Goal: Task Accomplishment & Management: Manage account settings

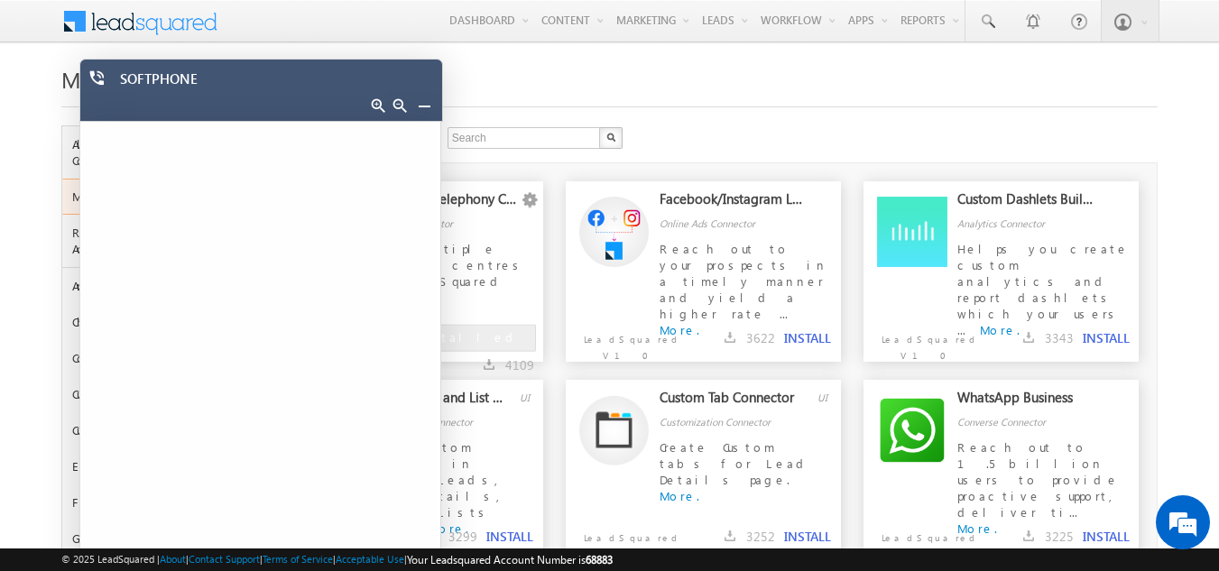
click at [421, 106] on link at bounding box center [424, 105] width 14 height 14
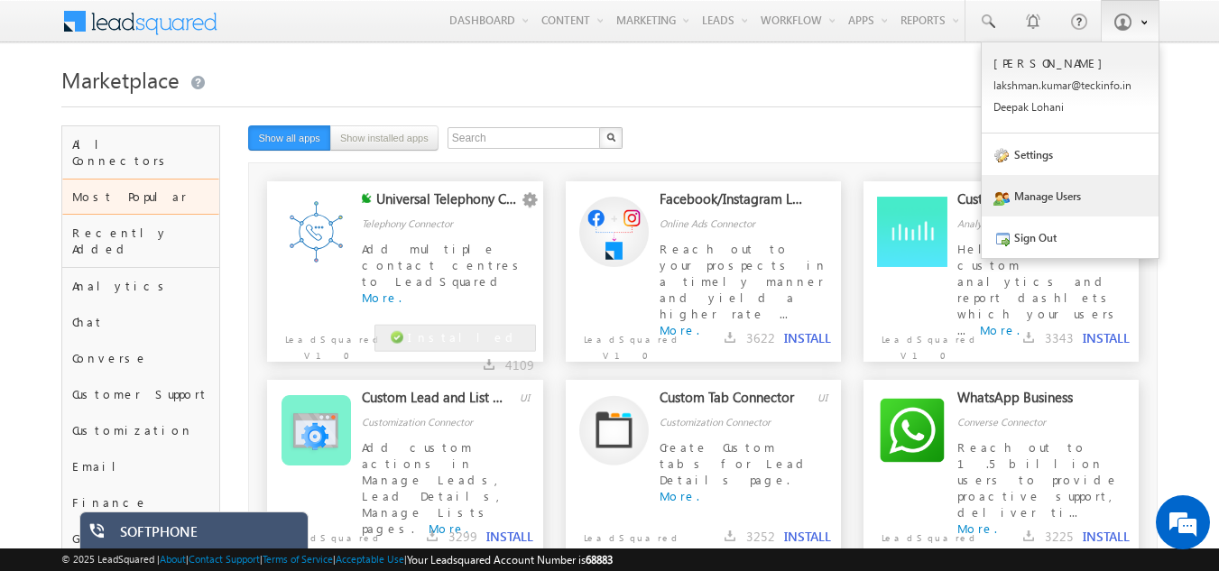
click at [1047, 200] on link "Manage Users" at bounding box center [1070, 196] width 177 height 42
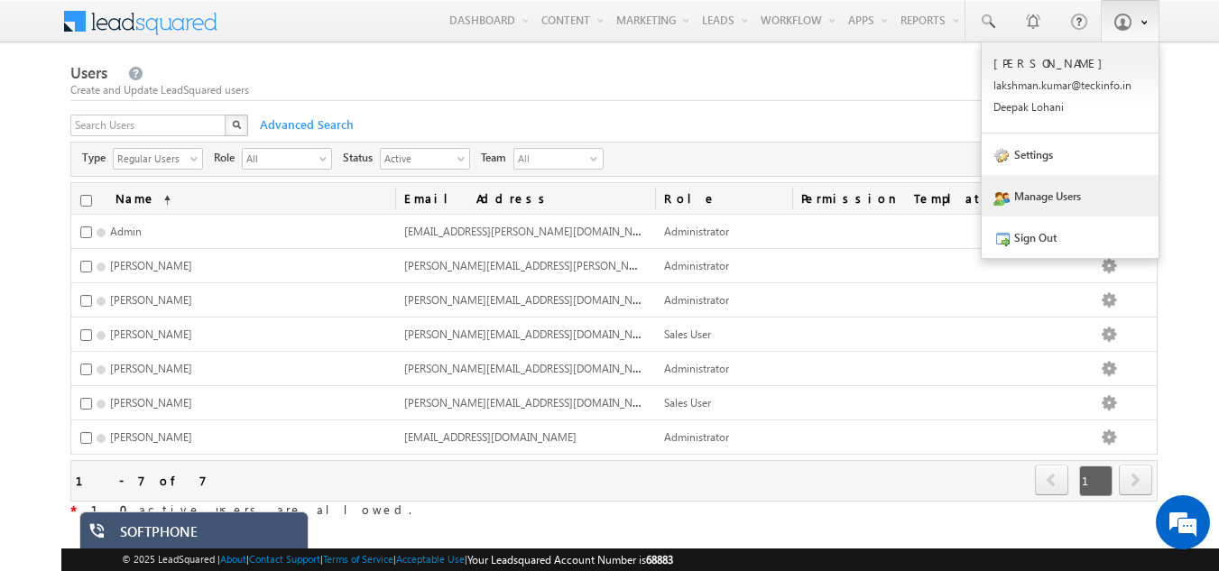
click at [1142, 26] on span at bounding box center [1141, 21] width 13 height 15
click at [1045, 153] on link "Settings" at bounding box center [1070, 155] width 177 height 42
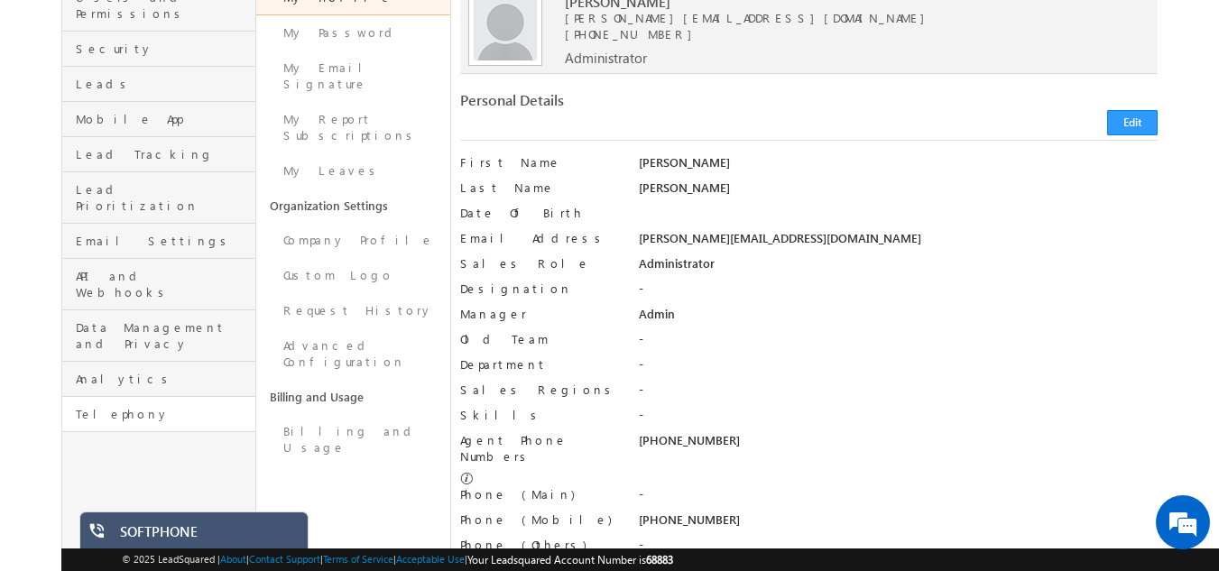
scroll to position [181, 0]
click at [155, 269] on span "API and Webhooks" at bounding box center [163, 285] width 175 height 32
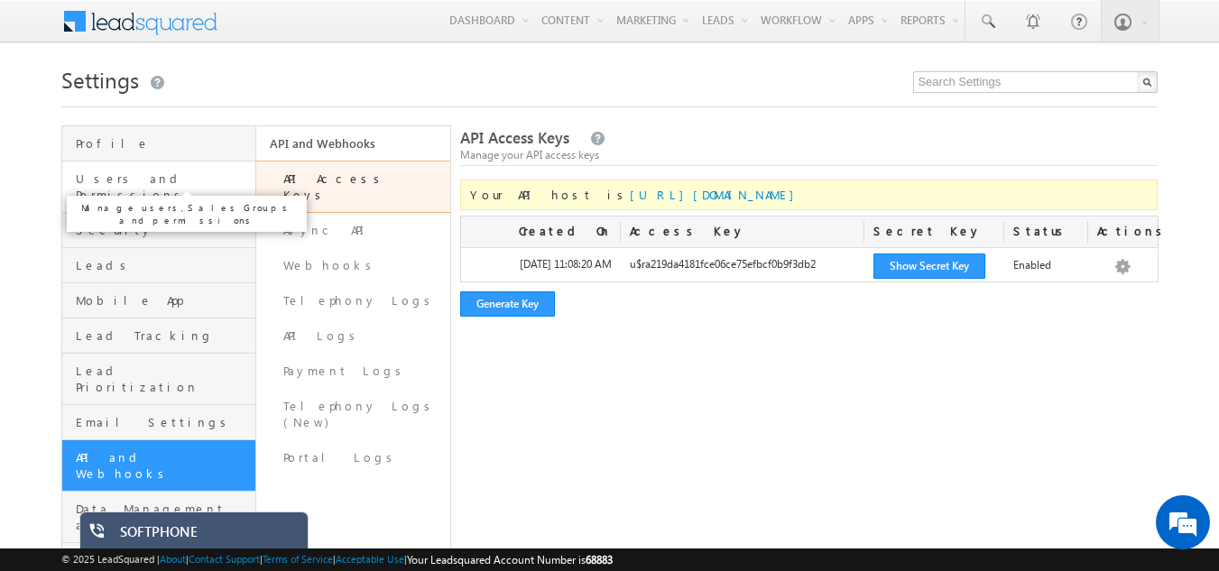
click at [159, 181] on span "Users and Permissions" at bounding box center [163, 187] width 175 height 32
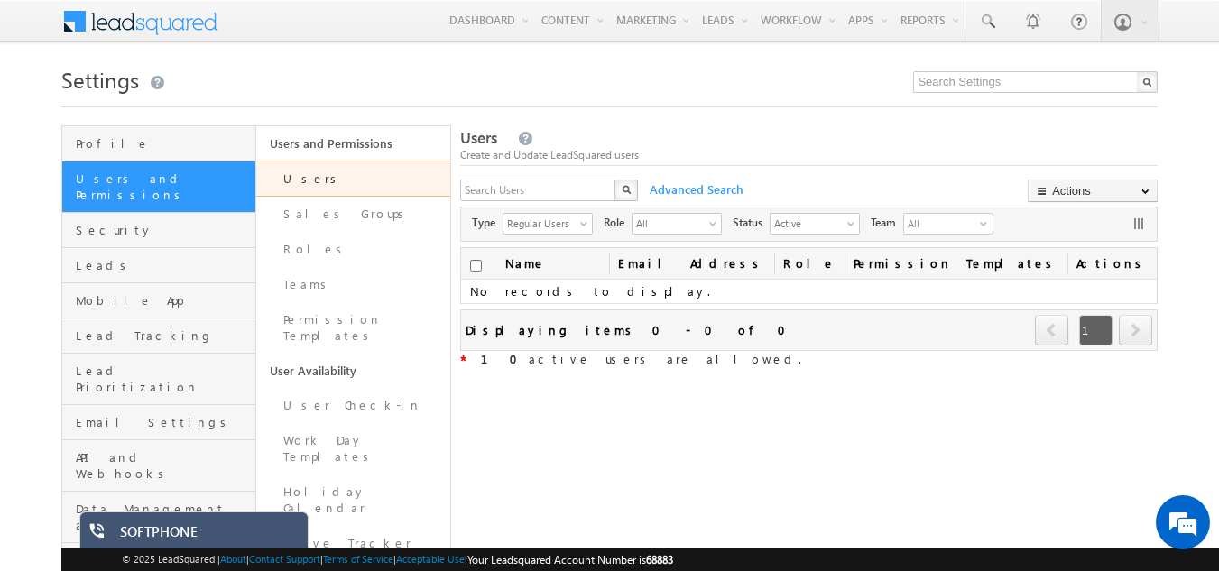
click at [305, 181] on link "Users" at bounding box center [353, 179] width 194 height 36
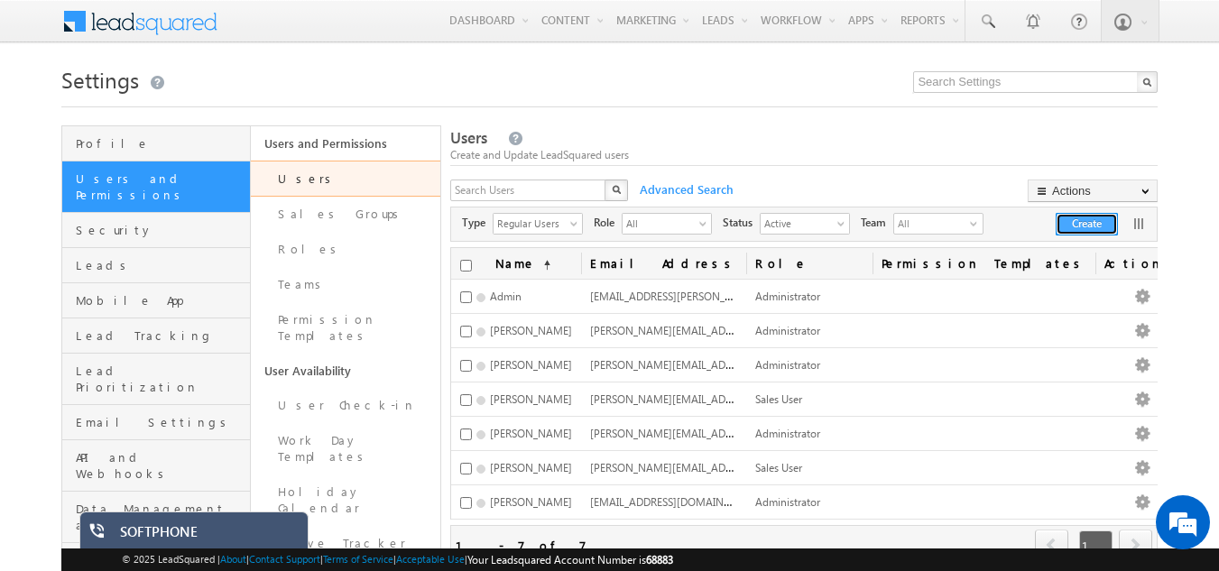
click at [1090, 226] on button "Create" at bounding box center [1087, 224] width 62 height 23
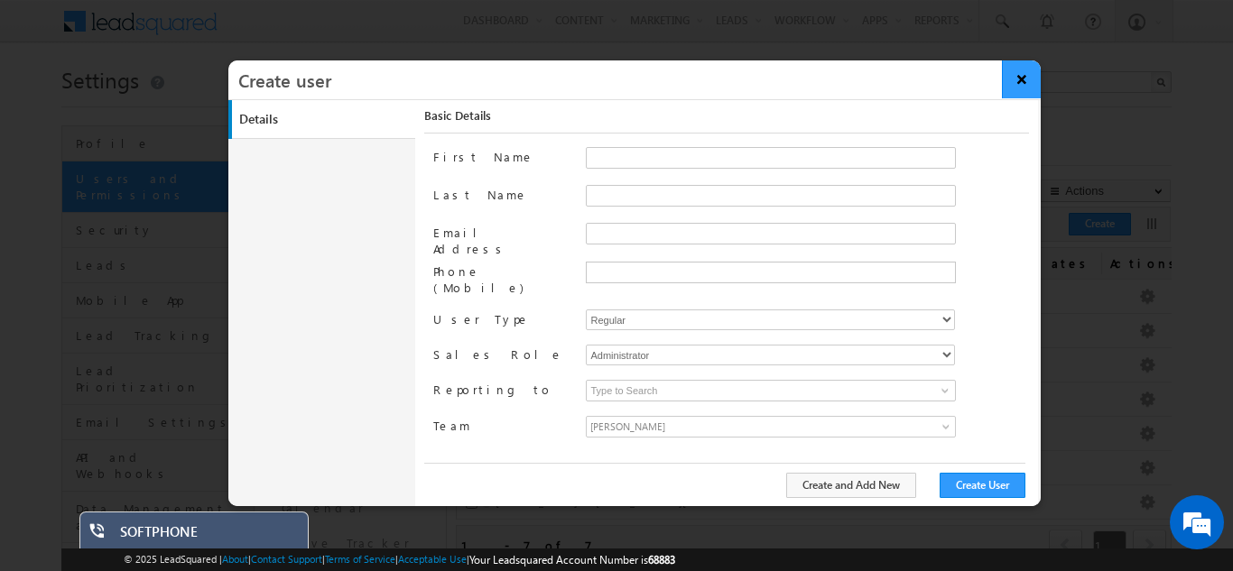
click at [1030, 83] on button "×" at bounding box center [1021, 79] width 39 height 38
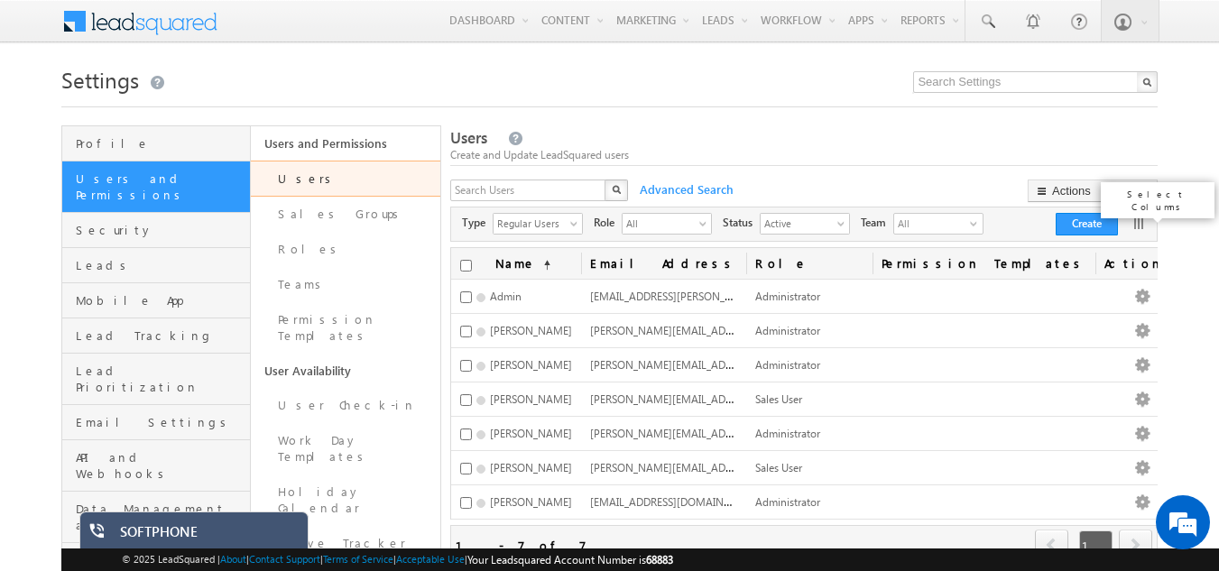
click at [1138, 224] on link at bounding box center [1139, 224] width 18 height 18
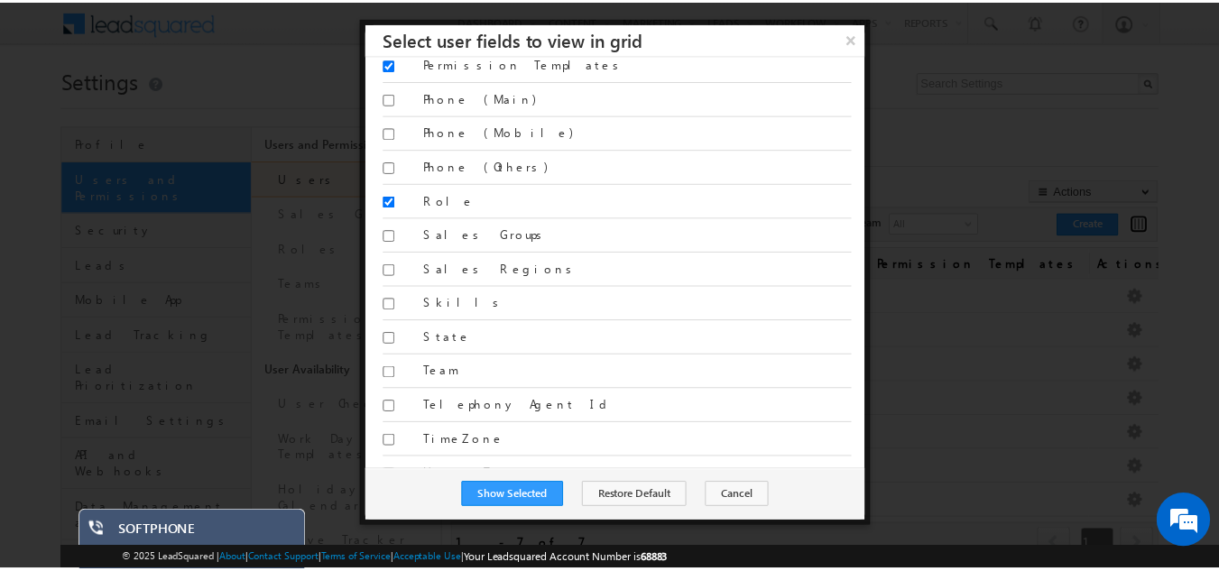
scroll to position [1593, 0]
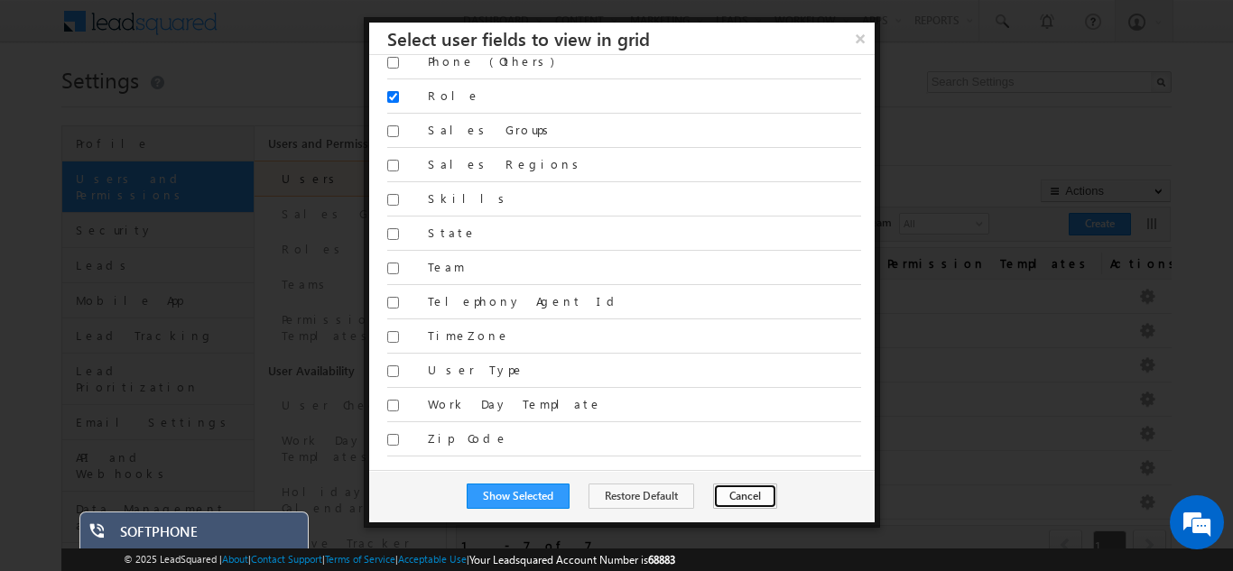
click at [730, 494] on button "Cancel" at bounding box center [745, 496] width 64 height 25
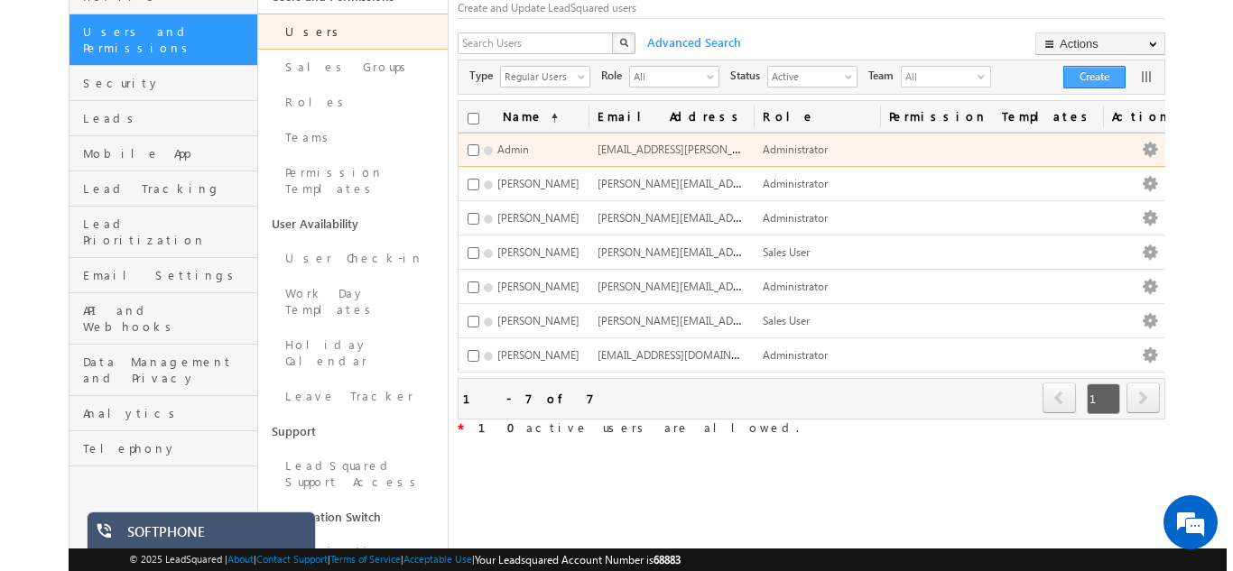
scroll to position [90, 0]
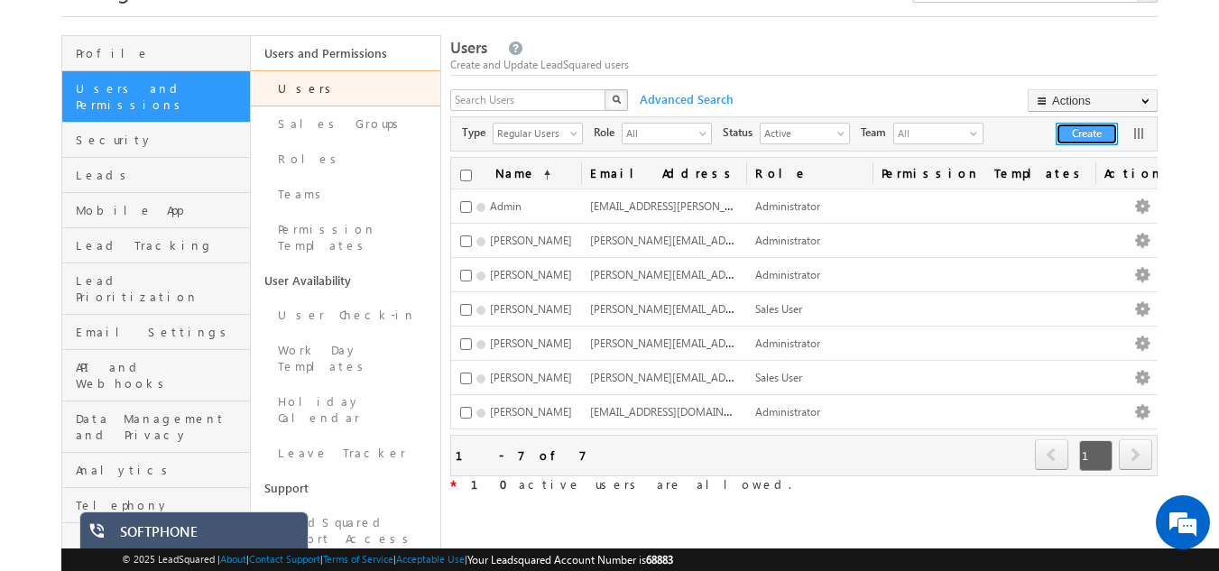
click at [1102, 129] on button "Create" at bounding box center [1087, 134] width 62 height 23
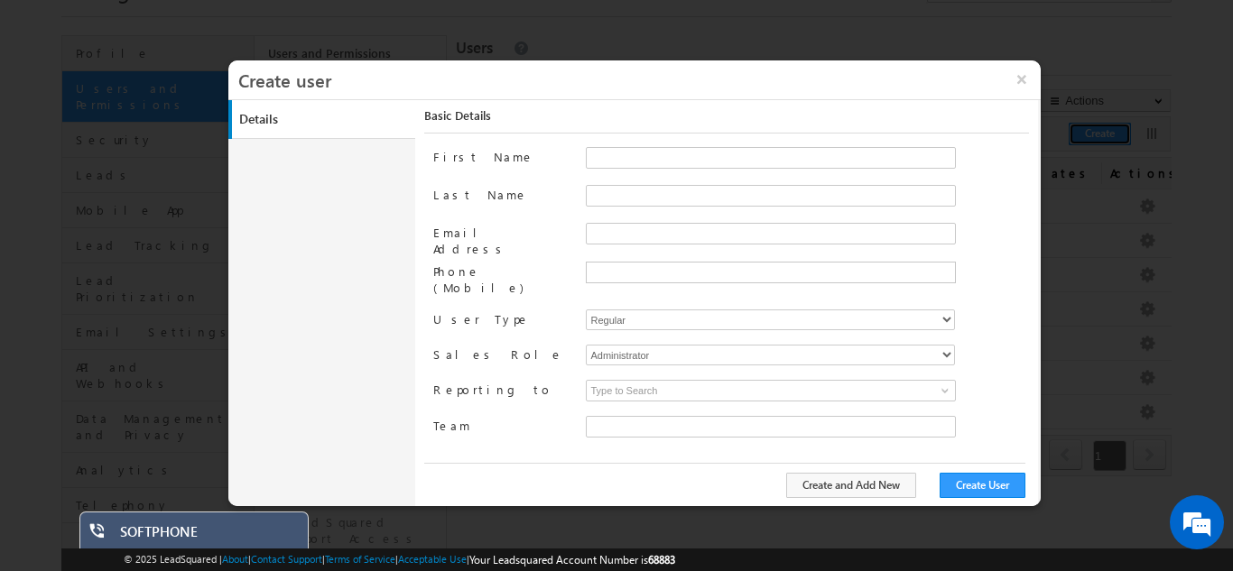
type input "e931de34-f3dd-11ed-85f2-028a08a8be96"
click at [945, 423] on span at bounding box center [947, 430] width 14 height 14
click at [949, 345] on select "Administrator Marketing User Sales Manager Sales User" at bounding box center [770, 355] width 369 height 21
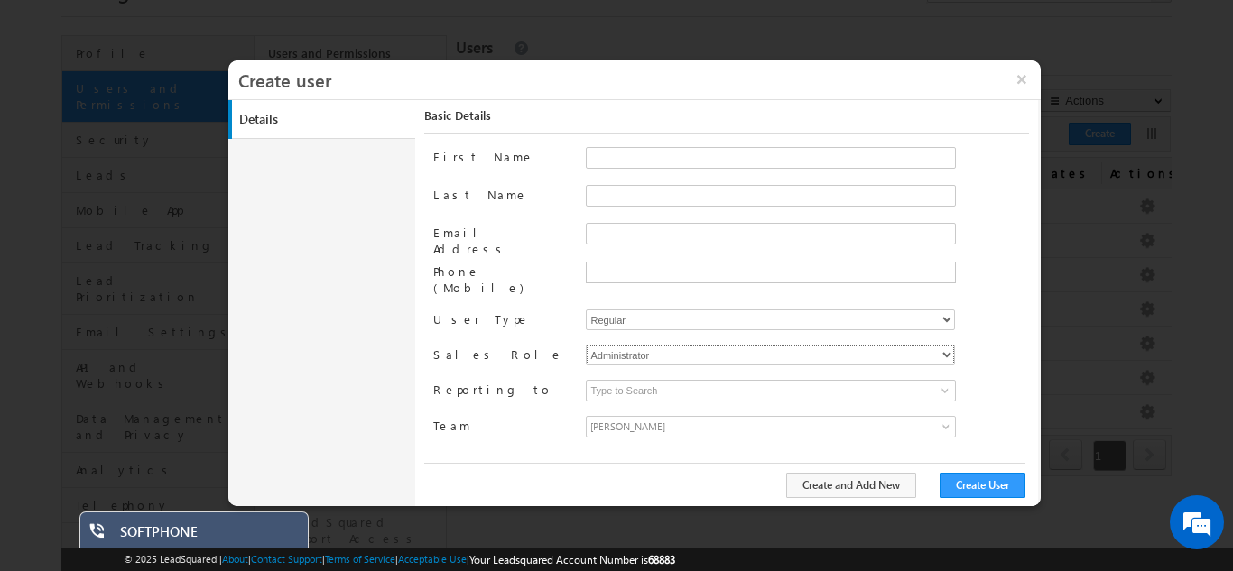
click at [951, 345] on select "Administrator Marketing User Sales Manager Sales User" at bounding box center [770, 355] width 369 height 21
select select "Sales_User"
click at [586, 345] on select "Administrator Marketing User Sales Manager Sales User" at bounding box center [770, 355] width 369 height 21
type input "e931de34-f3dd-11ed-85f2-028a08a8be96"
click at [823, 380] on input at bounding box center [771, 391] width 370 height 22
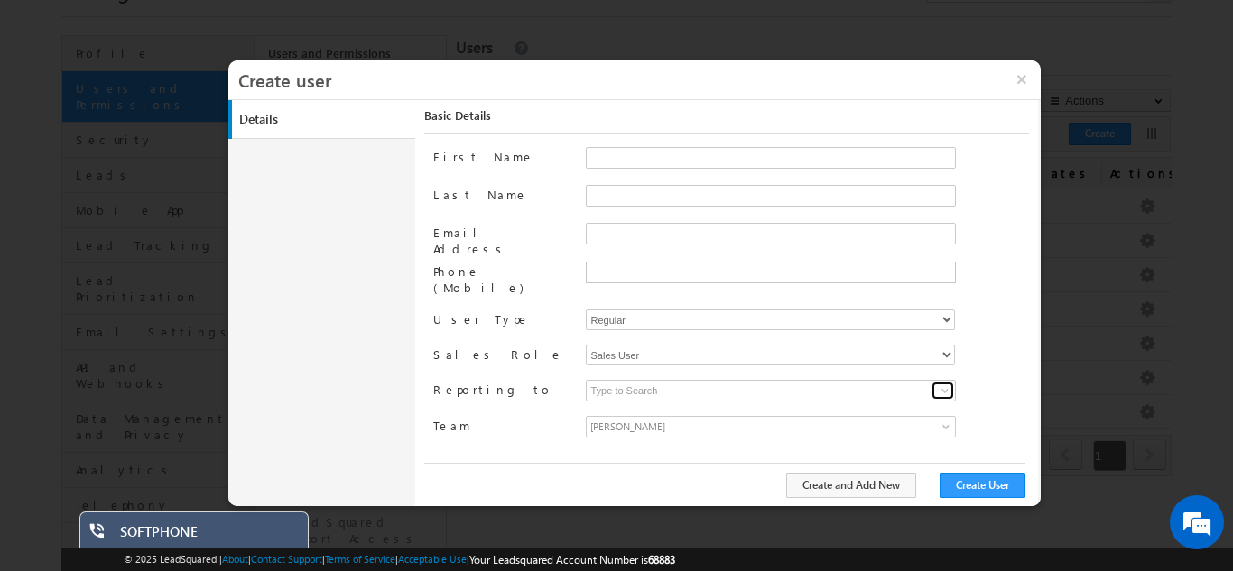
click at [944, 384] on span at bounding box center [945, 391] width 14 height 14
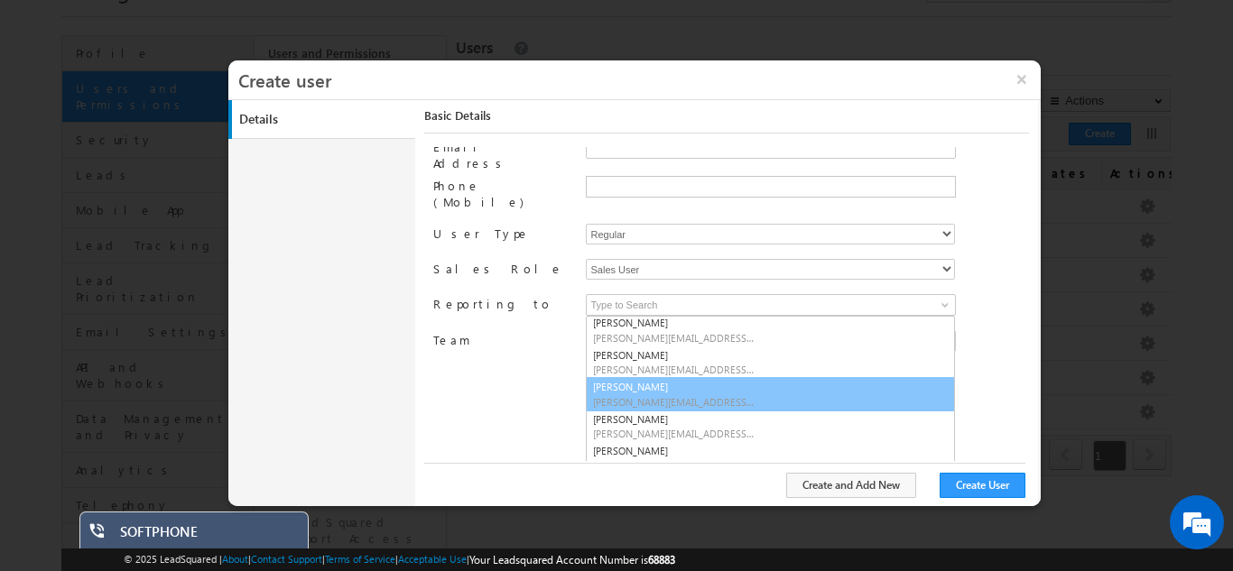
scroll to position [0, 0]
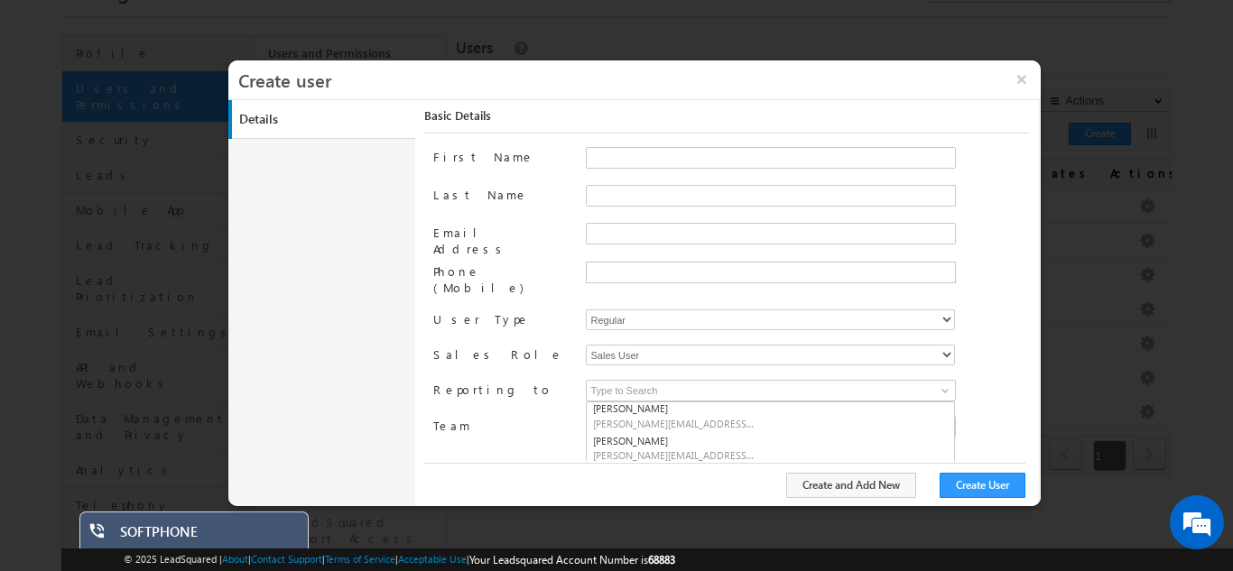
click at [997, 366] on div "First Name Last Name Email Address Phone (Mobile) User Type Regular Sales Role …" at bounding box center [730, 304] width 595 height 314
click at [723, 417] on span "[PERSON_NAME]" at bounding box center [725, 427] width 276 height 20
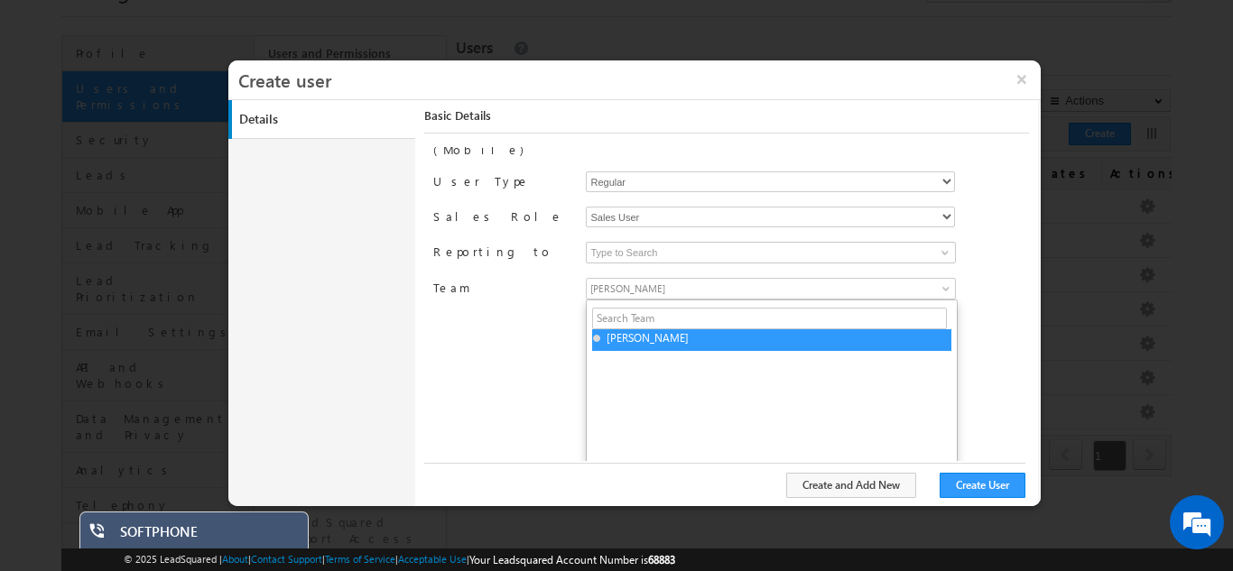
scroll to position [144, 0]
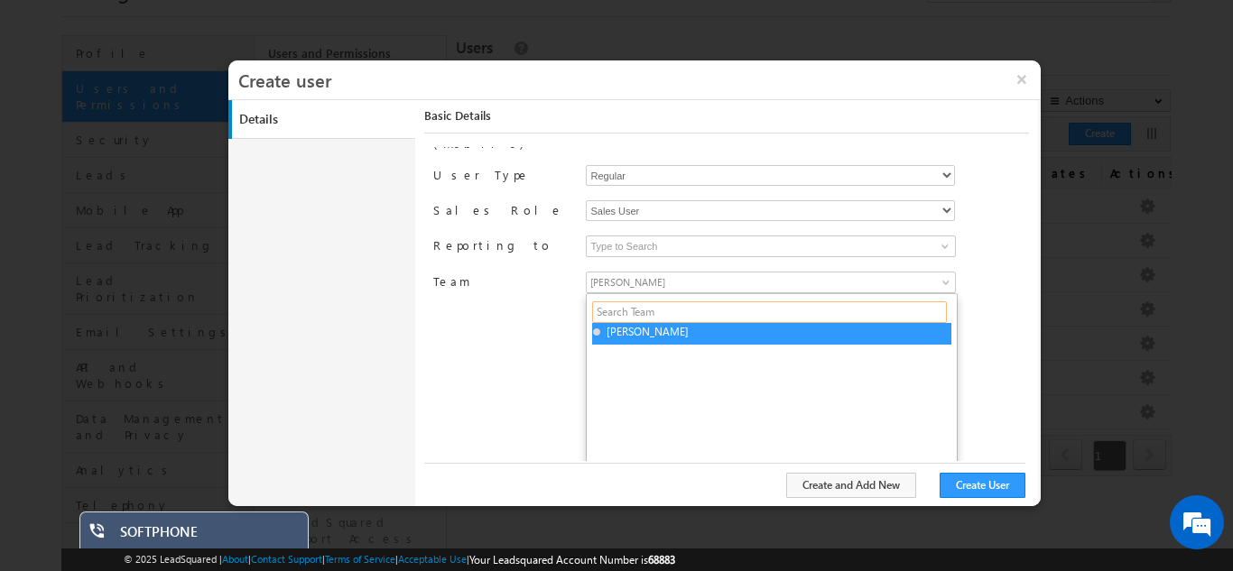
click at [643, 301] on input "text" at bounding box center [769, 312] width 354 height 22
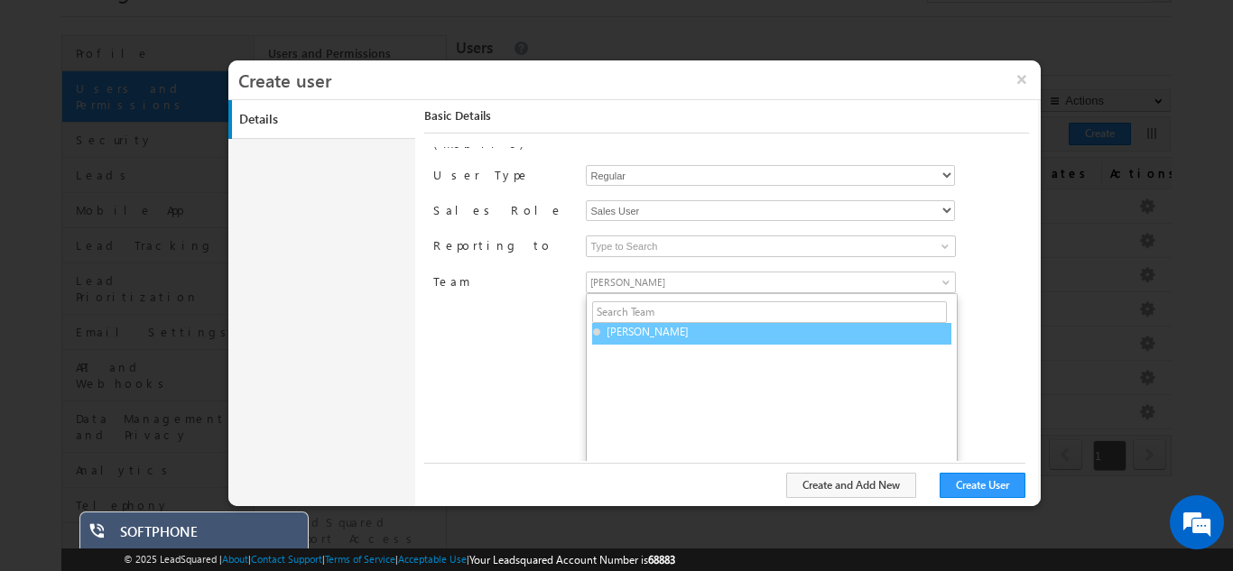
click at [664, 324] on span "[PERSON_NAME]" at bounding box center [678, 332] width 171 height 16
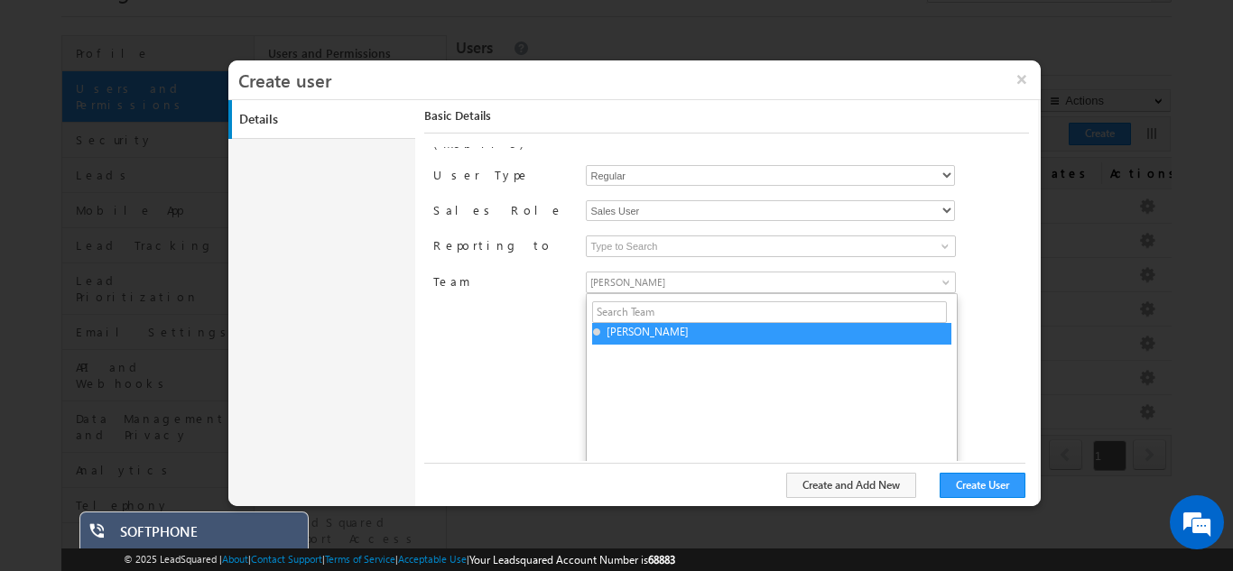
click at [985, 375] on div "First Name Last Name Email Address Phone (Mobile) User Type Regular Sales Role …" at bounding box center [730, 304] width 595 height 314
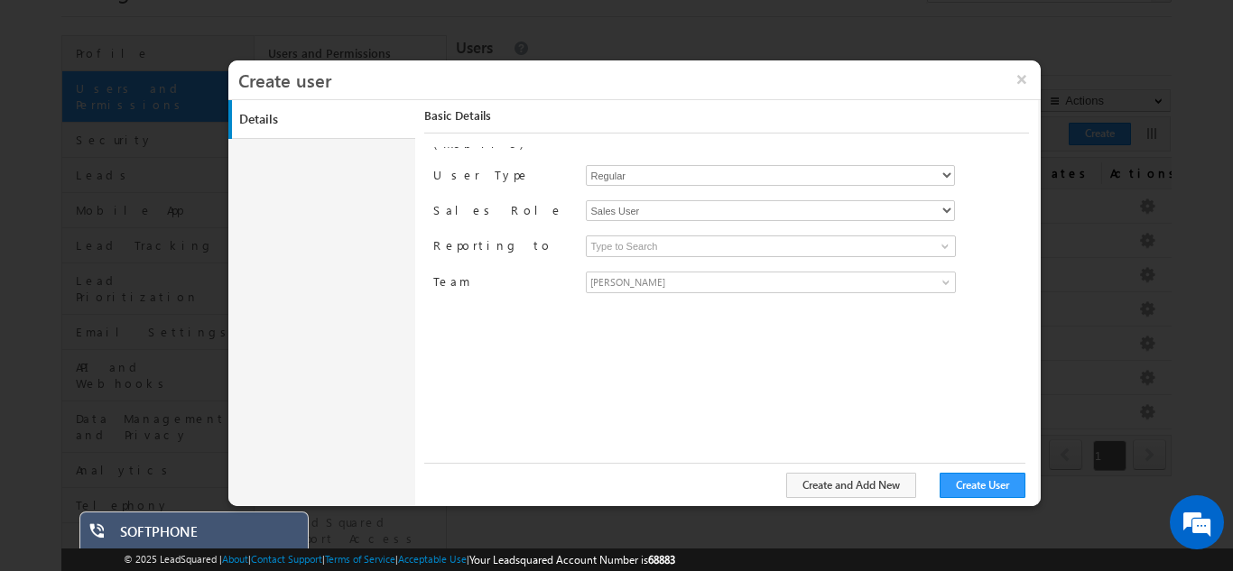
scroll to position [0, 0]
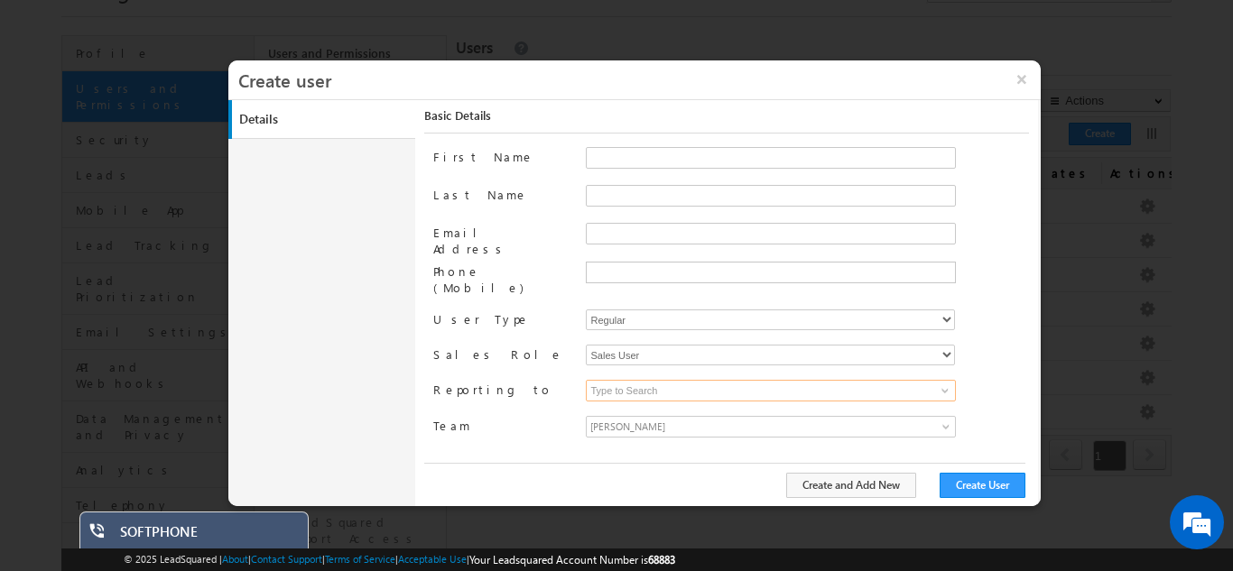
click at [709, 380] on input at bounding box center [771, 391] width 370 height 22
click at [944, 384] on span at bounding box center [945, 391] width 14 height 14
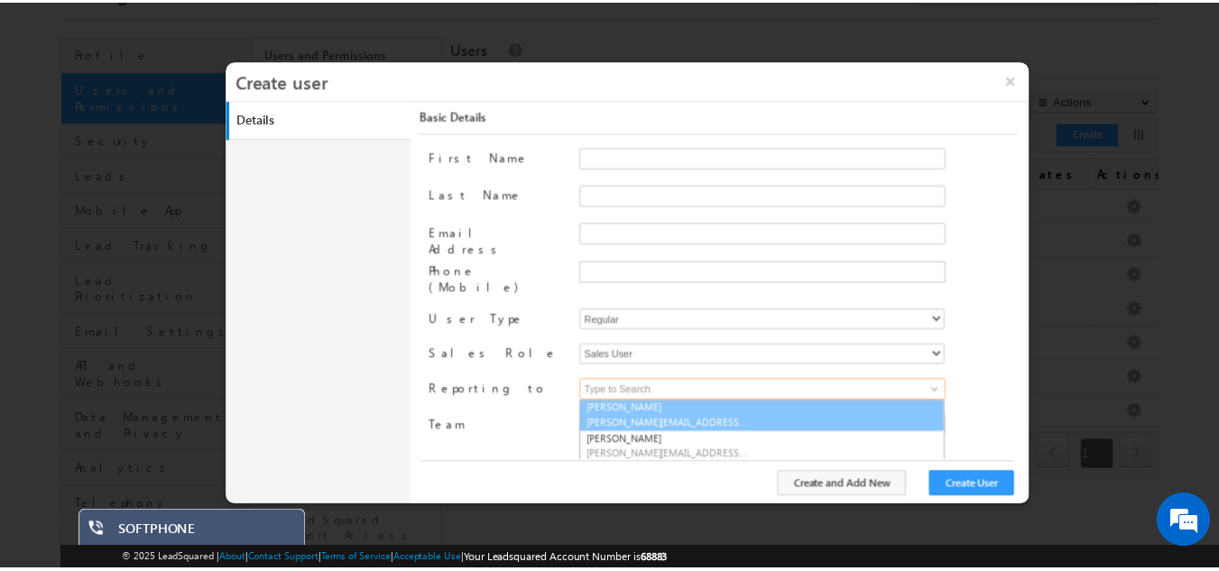
scroll to position [83, 0]
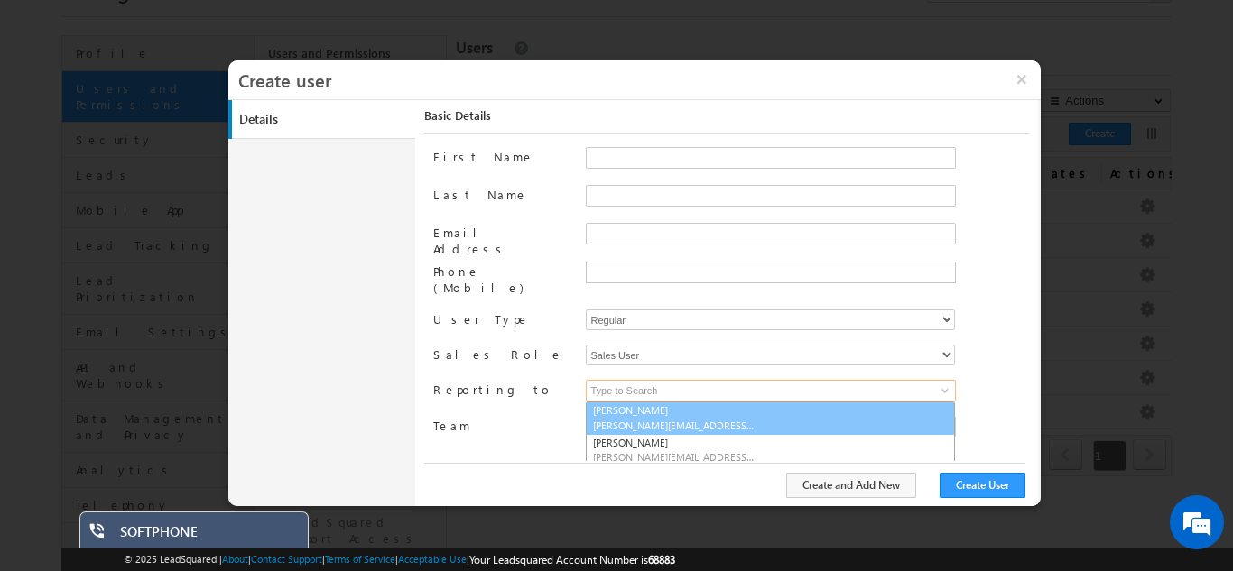
click at [660, 419] on span "lakshman.kumar@teckinfo.in" at bounding box center [674, 426] width 162 height 14
type input "[PERSON_NAME]"
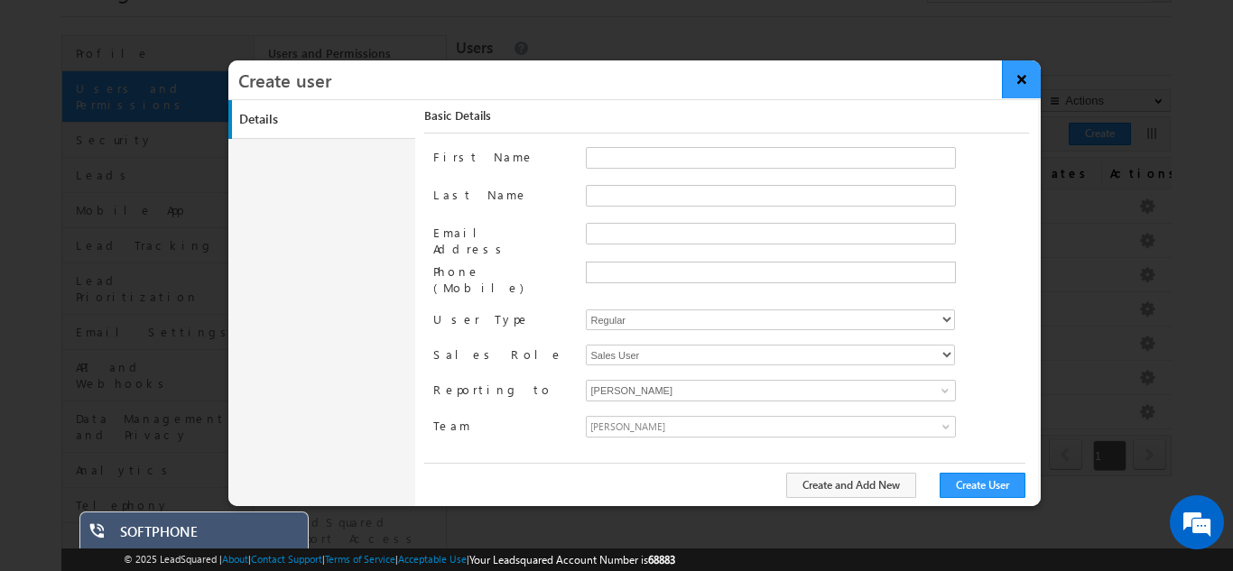
click at [1027, 87] on button "×" at bounding box center [1021, 79] width 39 height 38
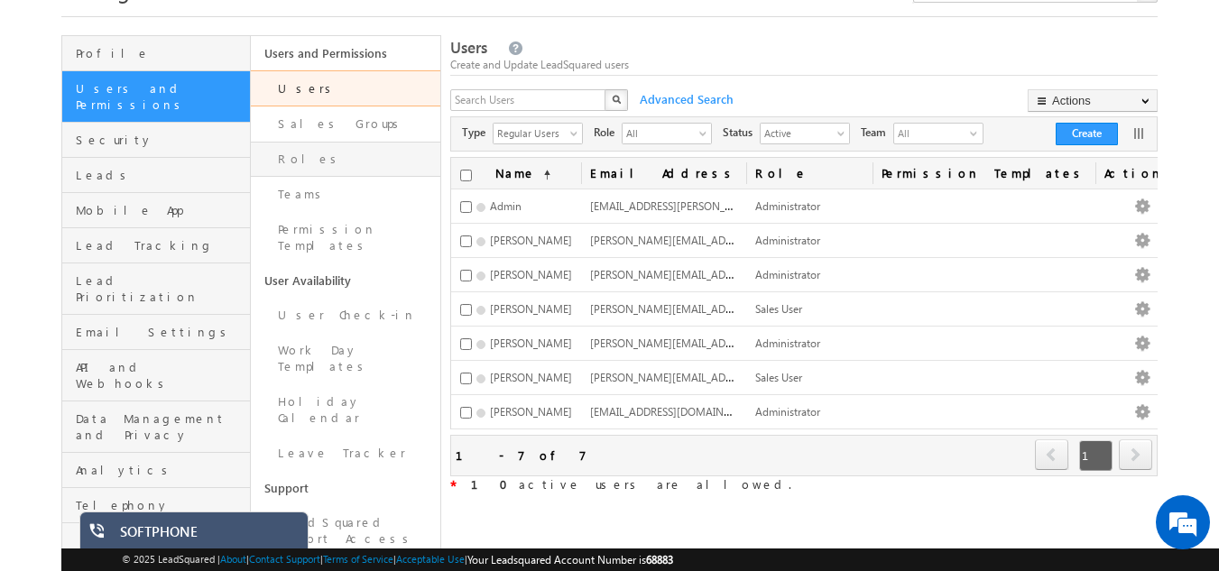
click at [314, 160] on link "Roles" at bounding box center [346, 159] width 190 height 35
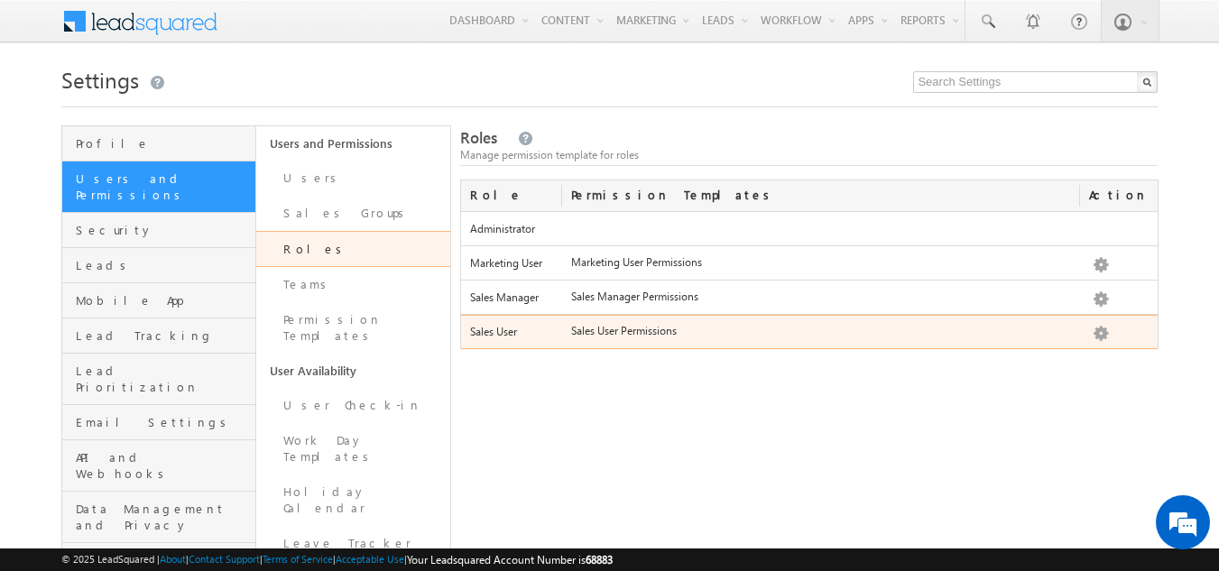
click at [493, 333] on label "Sales User" at bounding box center [511, 332] width 83 height 16
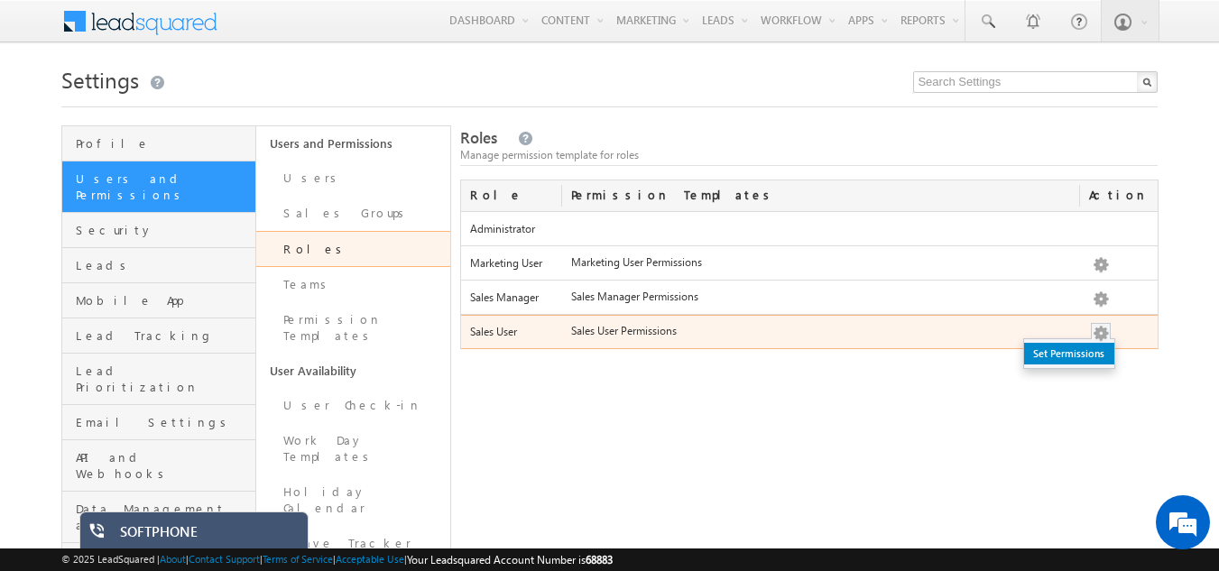
click at [1070, 350] on link "Set Permissions" at bounding box center [1069, 354] width 90 height 22
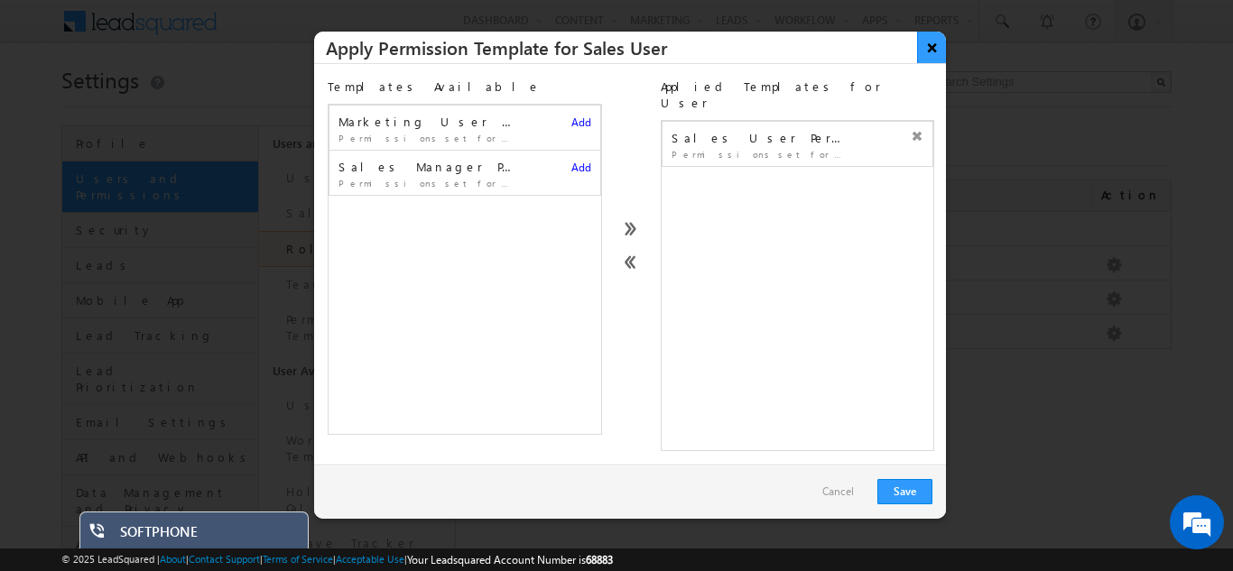
click at [932, 51] on button "×" at bounding box center [932, 48] width 30 height 32
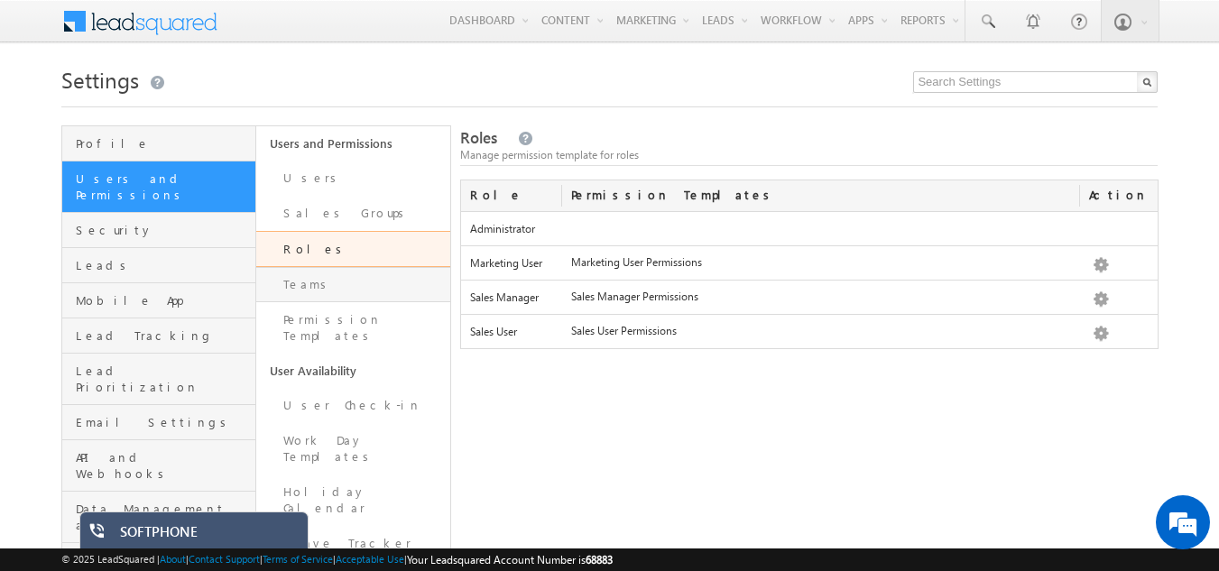
click at [304, 287] on link "Teams" at bounding box center [353, 284] width 194 height 35
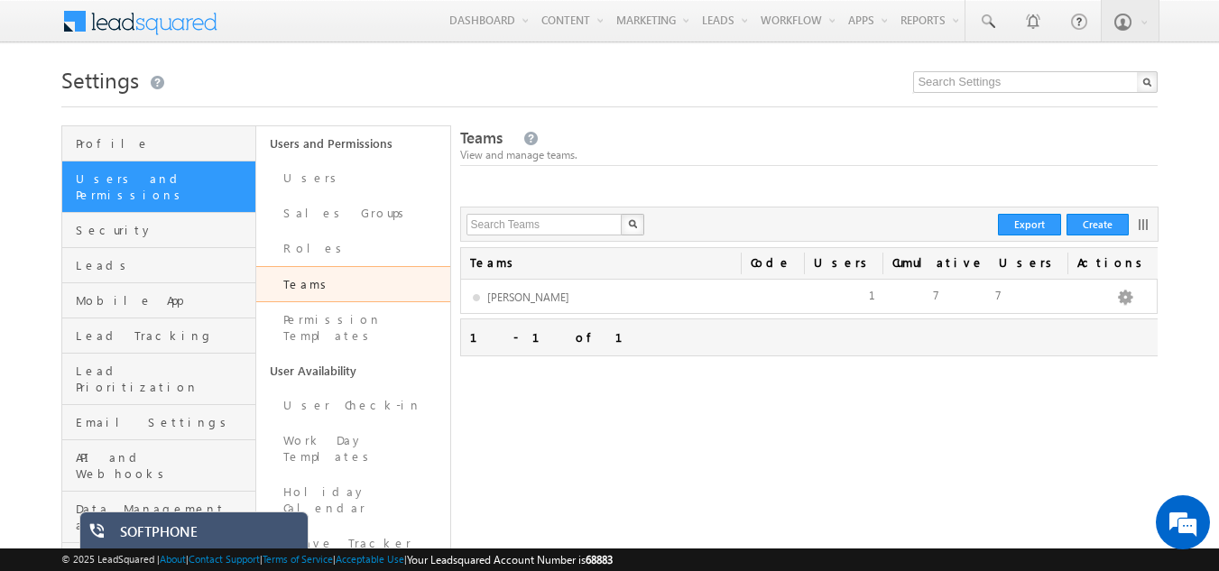
click at [1025, 501] on div "Teams Actions Cumulative Users Users Code No teams matched the search criteria.…" at bounding box center [809, 472] width 699 height 451
click at [615, 434] on div "Teams Actions Cumulative Users Users Code No teams matched the search criteria.…" at bounding box center [809, 472] width 699 height 451
click at [573, 450] on div "Teams Actions Cumulative Users Users Code No teams matched the search criteria.…" at bounding box center [809, 472] width 699 height 451
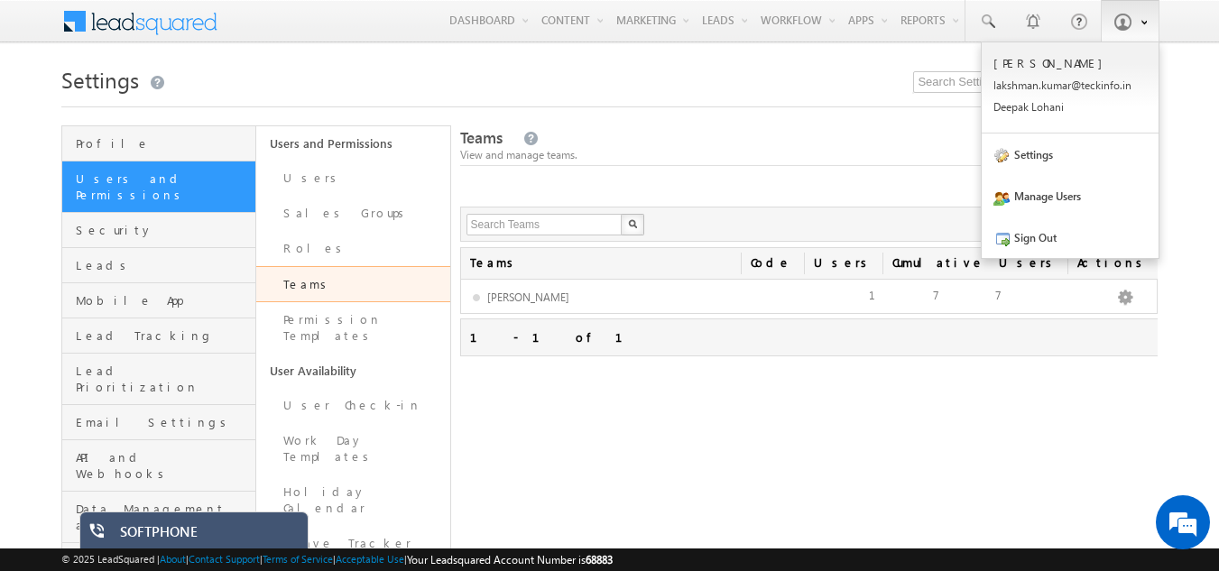
click at [1140, 23] on span at bounding box center [1141, 21] width 13 height 15
click at [1019, 239] on link "Sign Out" at bounding box center [1070, 238] width 177 height 42
